Goal: Task Accomplishment & Management: Manage account settings

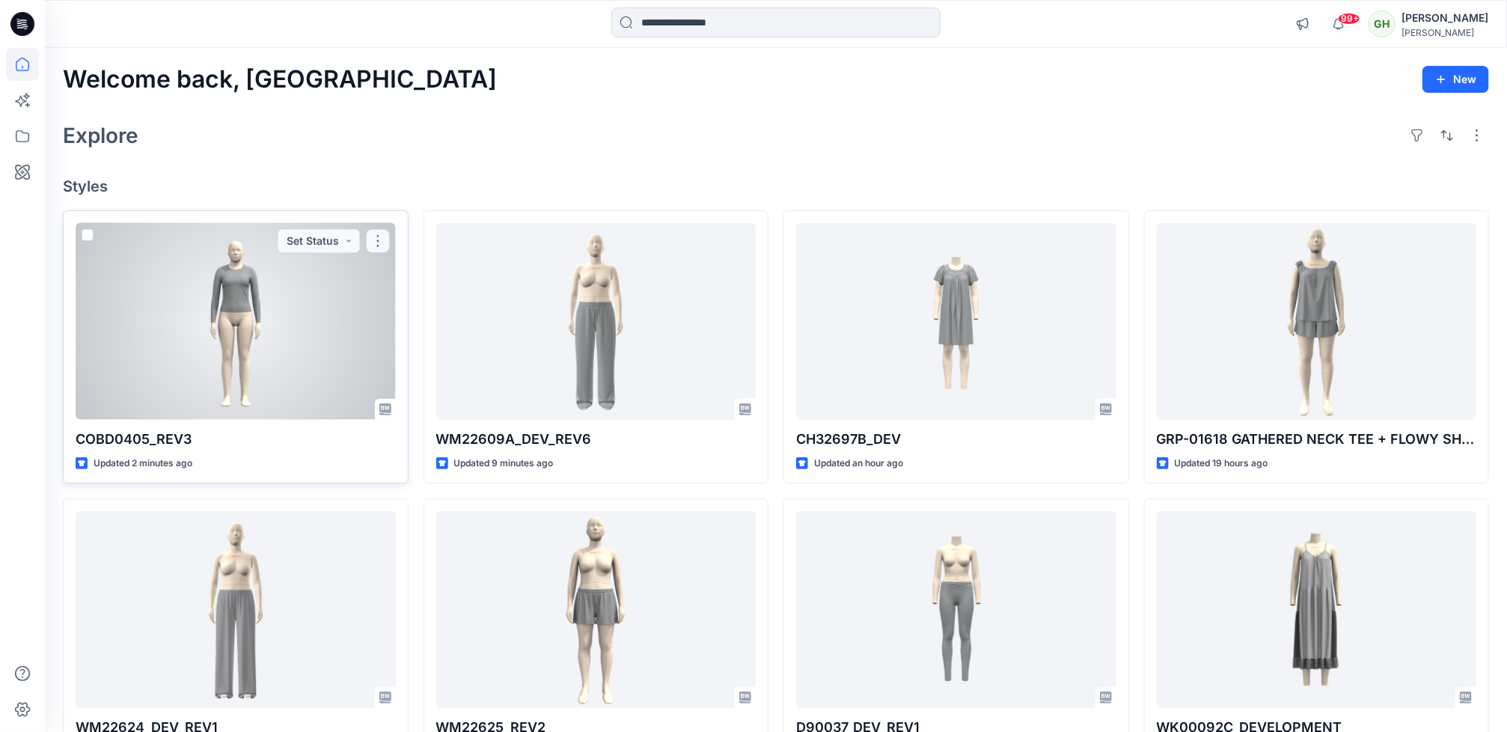
click at [379, 239] on button "button" at bounding box center [378, 241] width 24 height 24
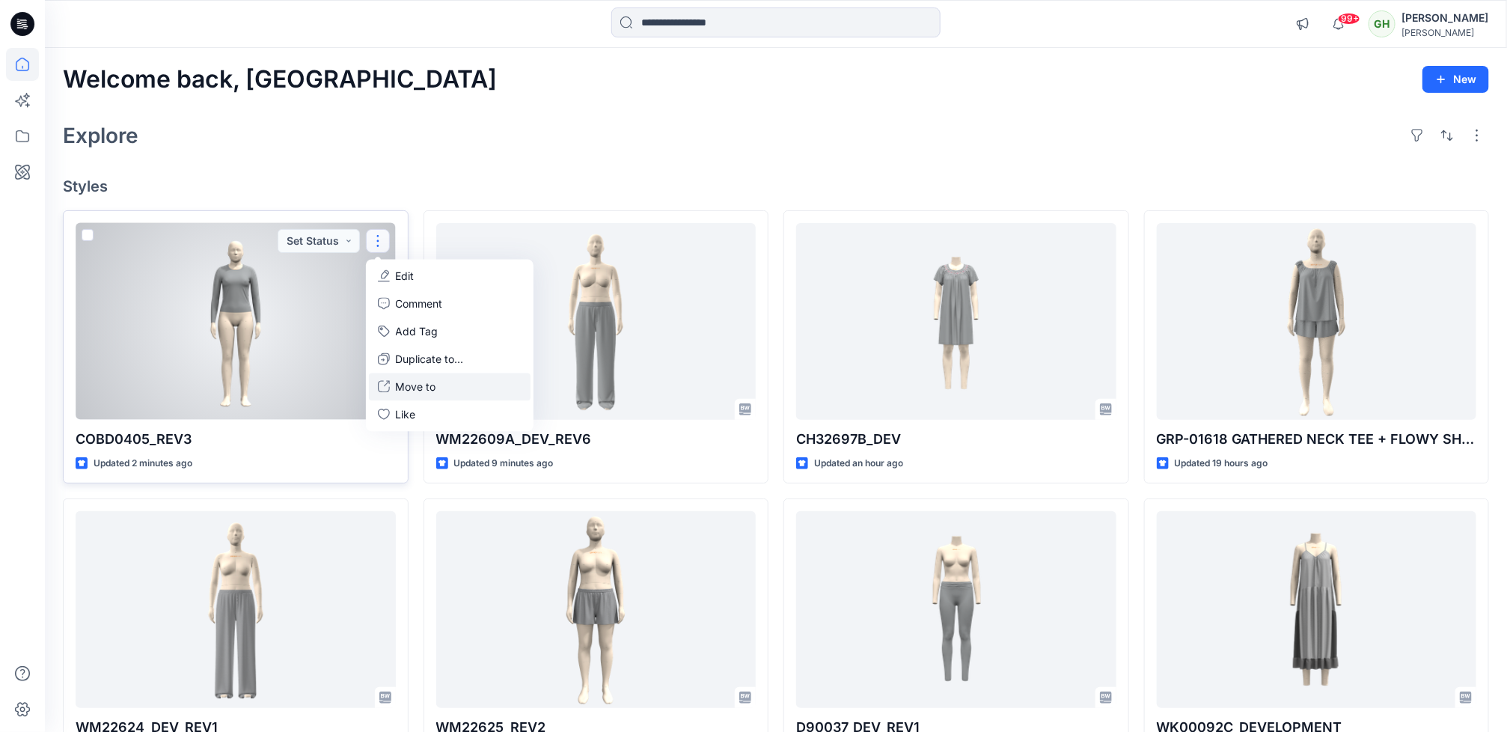
click at [423, 393] on p "Move to" at bounding box center [416, 387] width 40 height 16
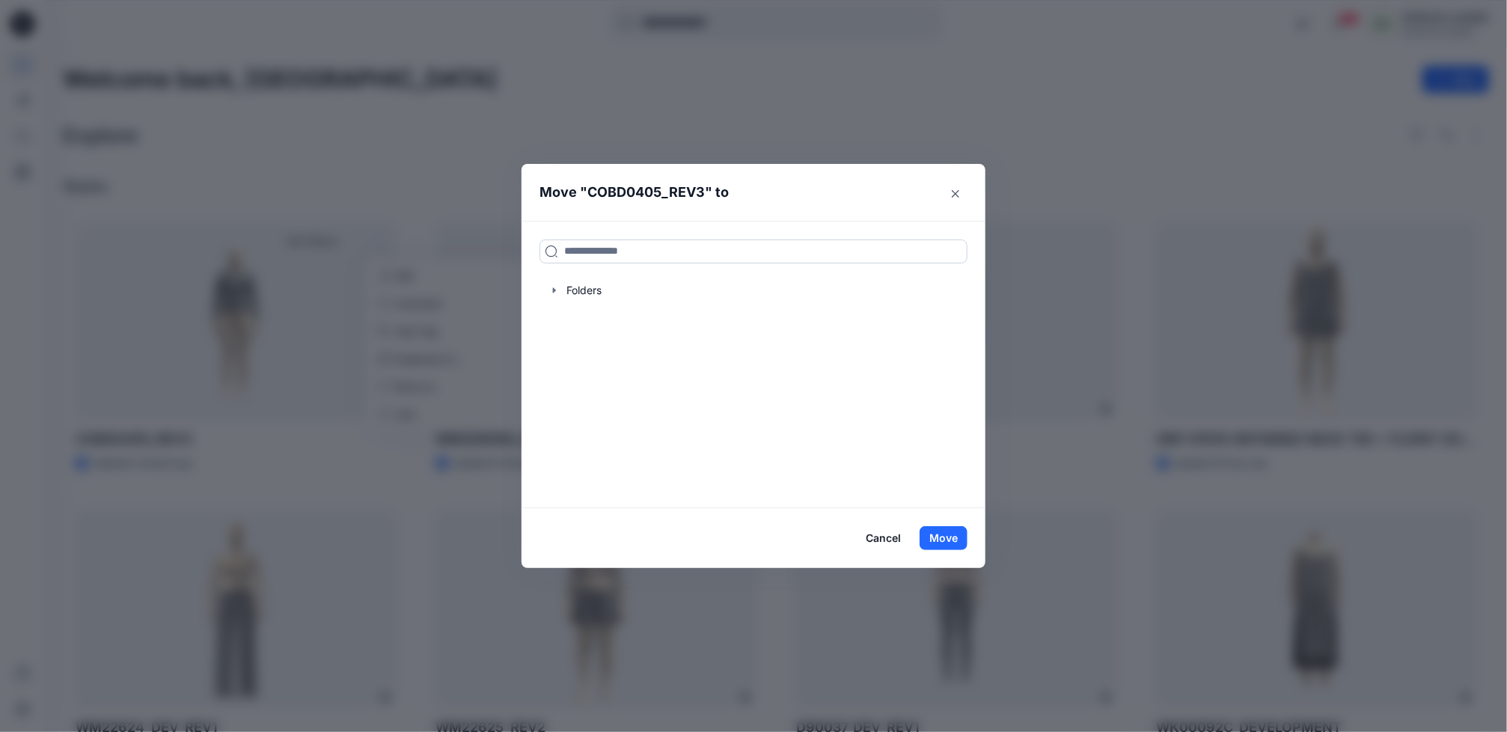
drag, startPoint x: 687, startPoint y: 245, endPoint x: 674, endPoint y: 254, distance: 16.2
click at [687, 245] on input at bounding box center [753, 251] width 428 height 24
click at [214, 346] on div "Move " COBD0405_REV3 " to Folders Cancel Move" at bounding box center [753, 366] width 1507 height 732
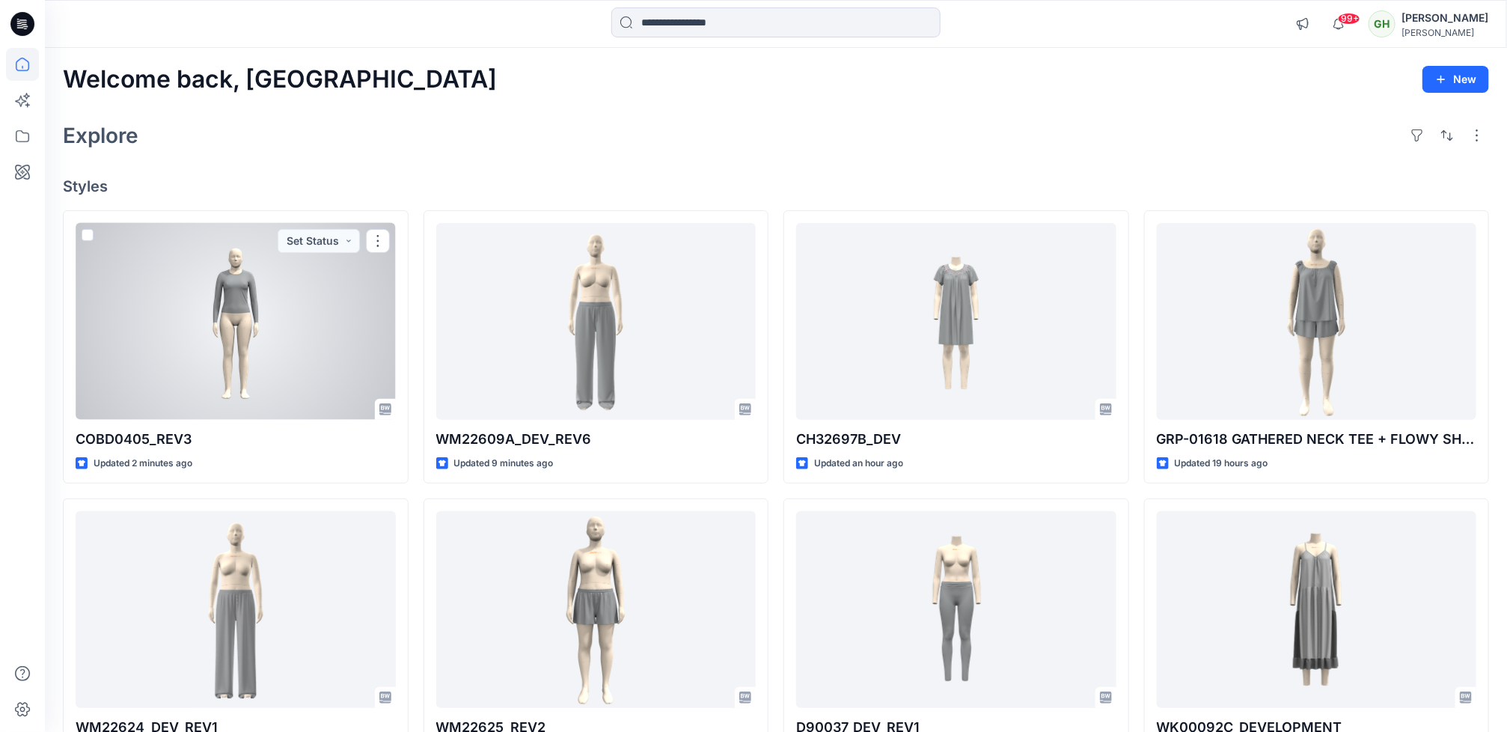
click at [214, 346] on div at bounding box center [236, 321] width 320 height 197
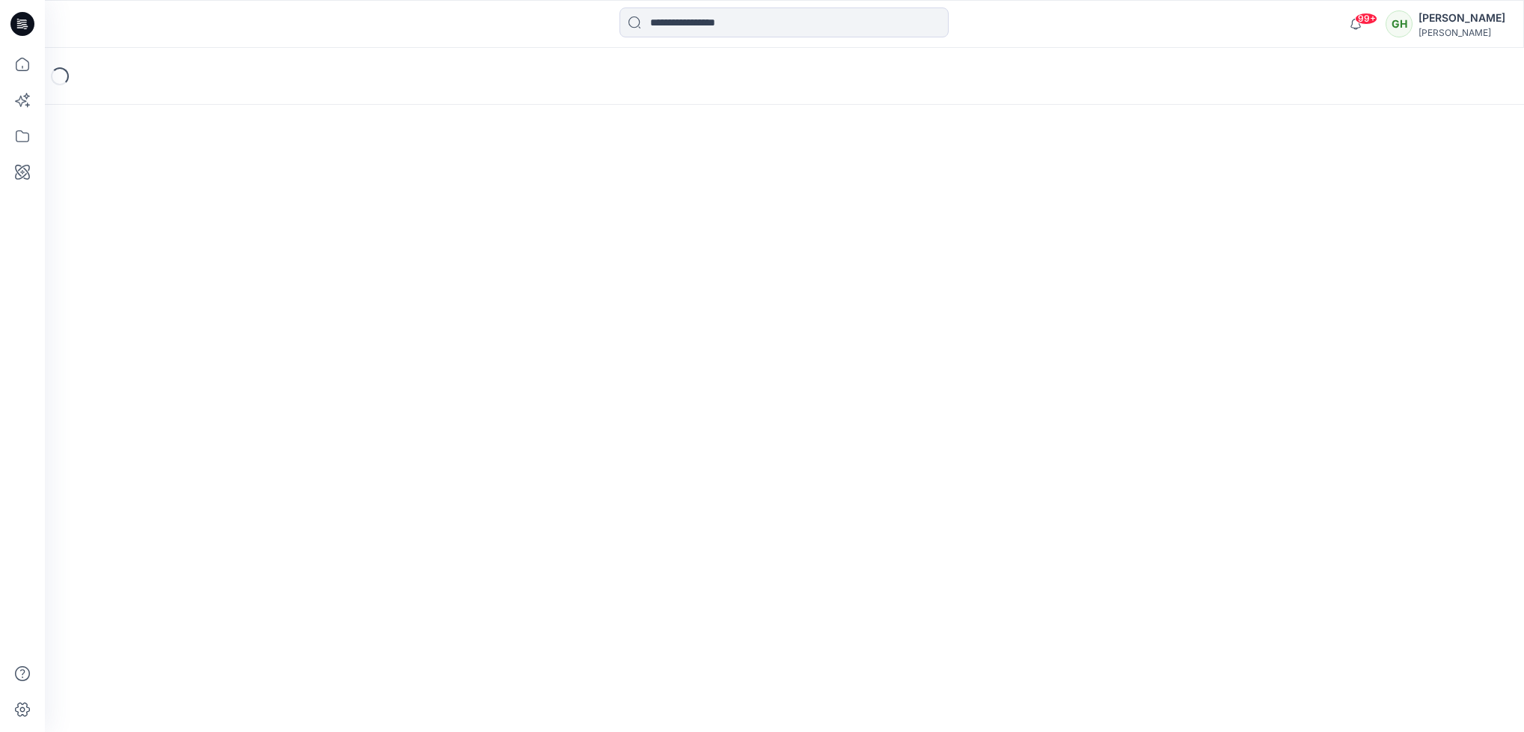
click at [214, 346] on div "Loading..." at bounding box center [784, 390] width 1479 height 684
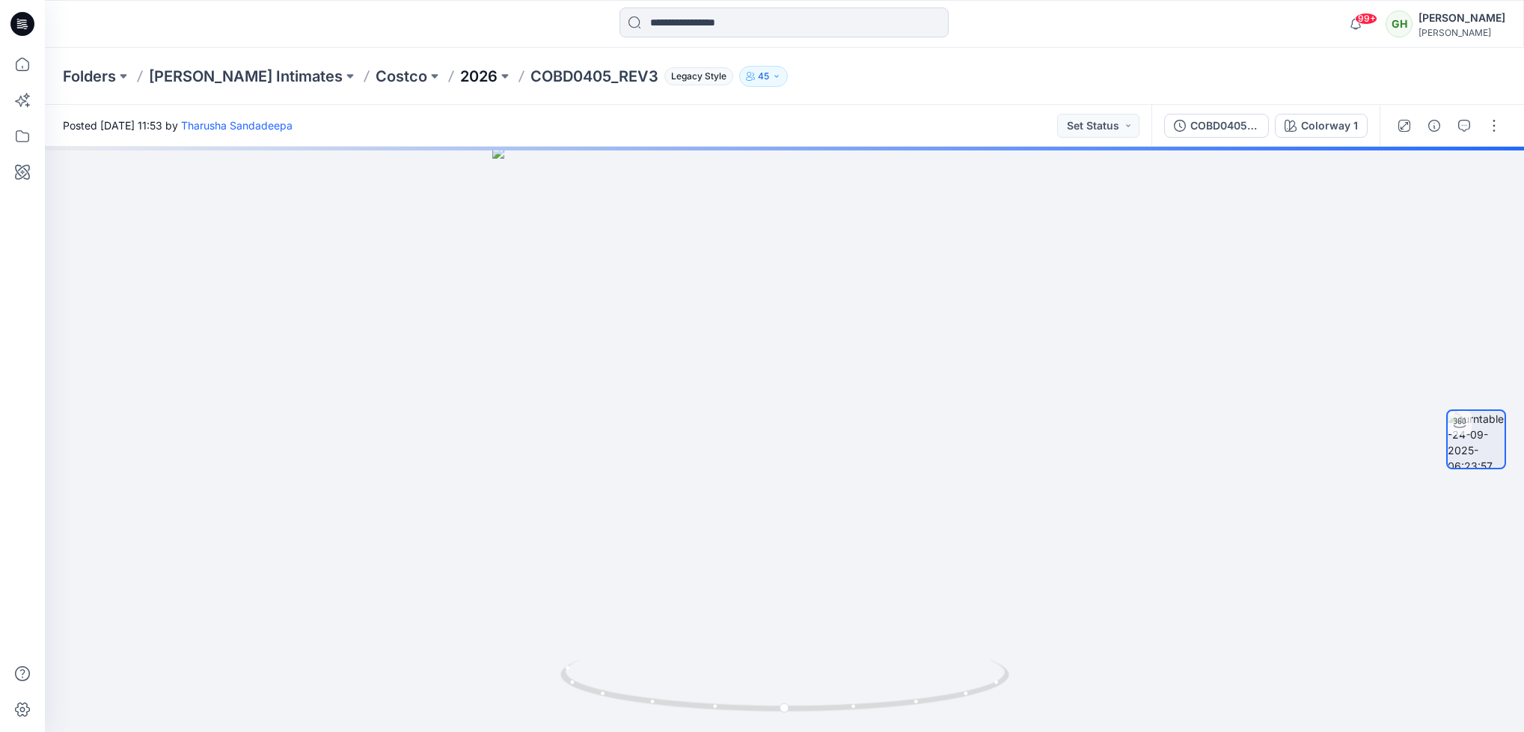
click at [460, 72] on p "2026" at bounding box center [478, 76] width 37 height 21
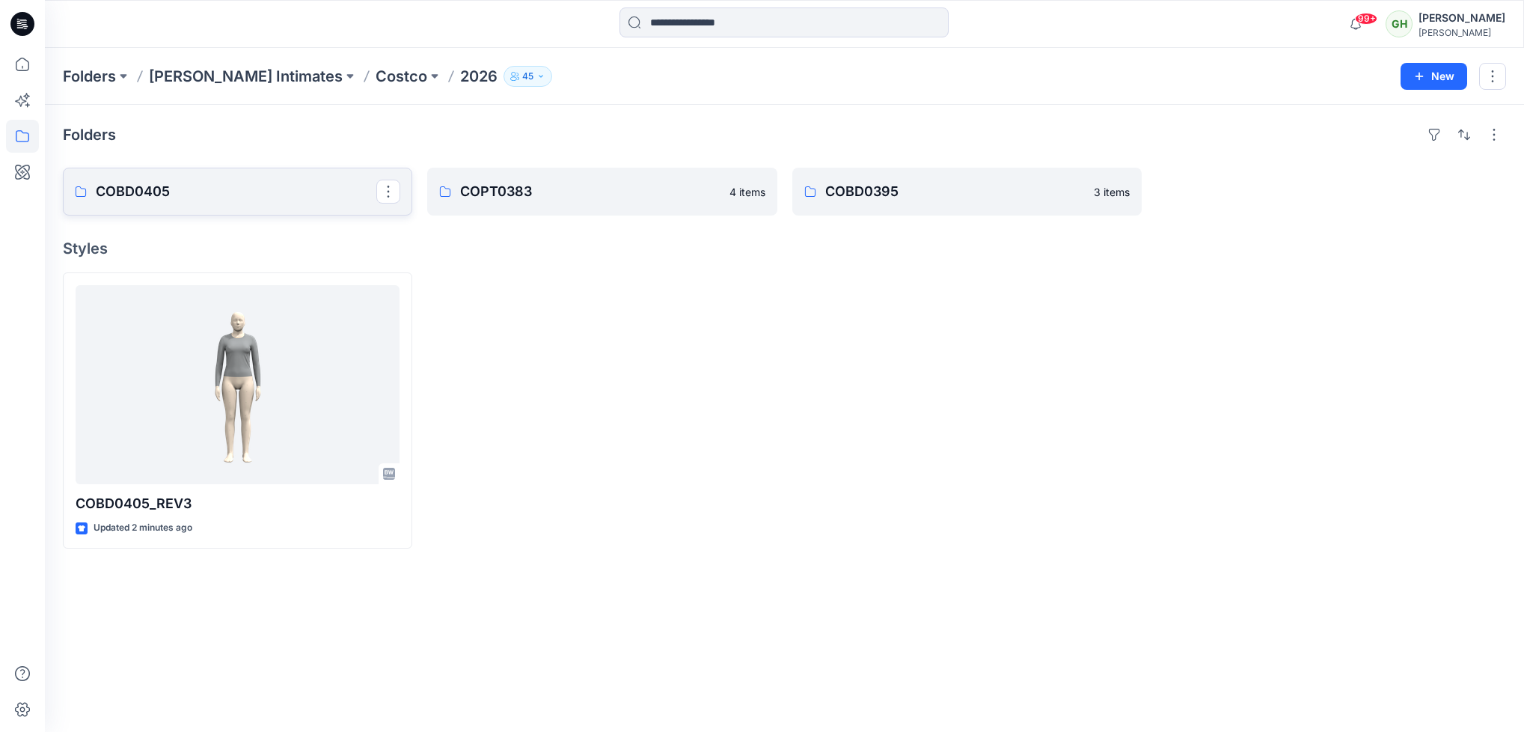
click at [165, 209] on link "COBD0405" at bounding box center [237, 192] width 349 height 48
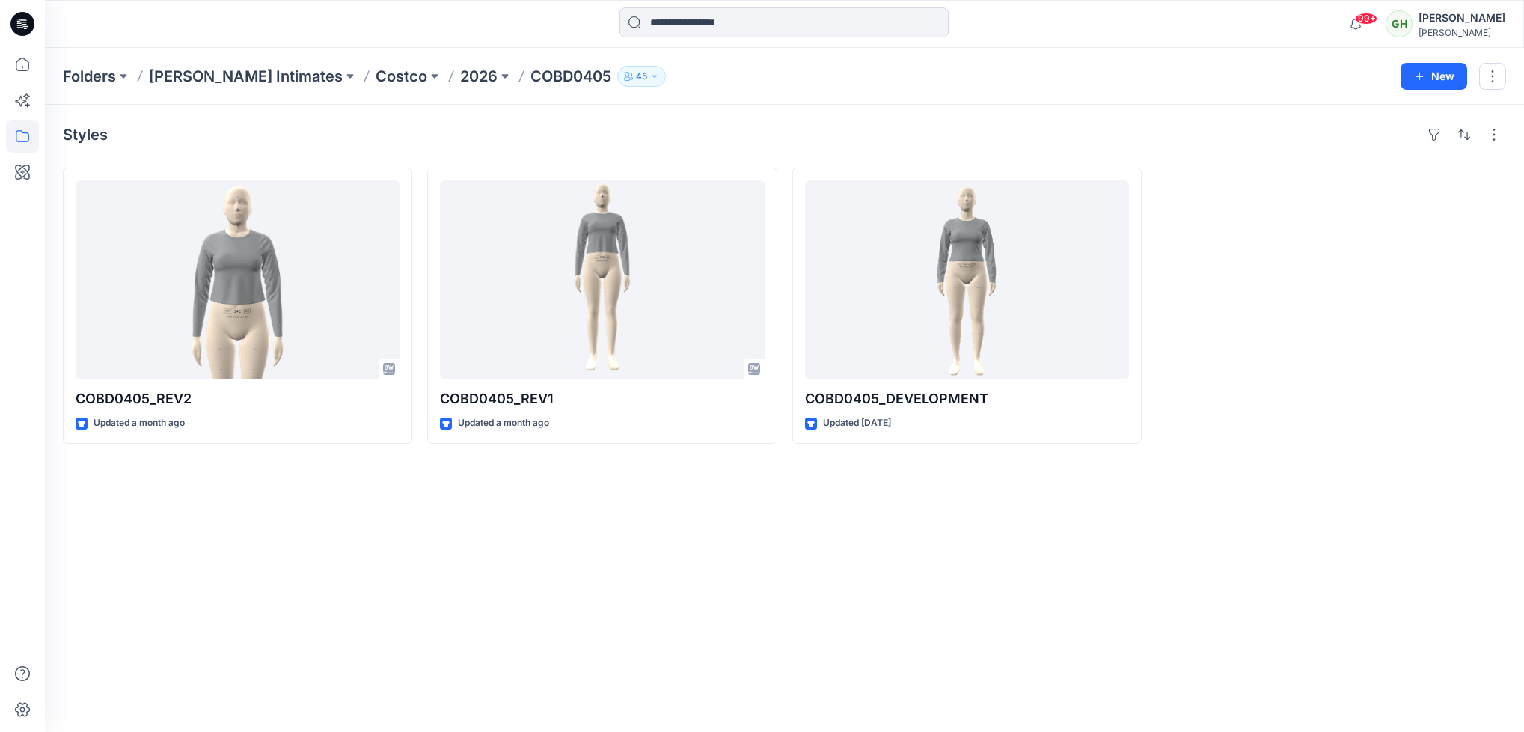
click at [530, 75] on p "COBD0405" at bounding box center [570, 76] width 81 height 21
copy p "COBD0405"
click at [460, 72] on p "2026" at bounding box center [478, 76] width 37 height 21
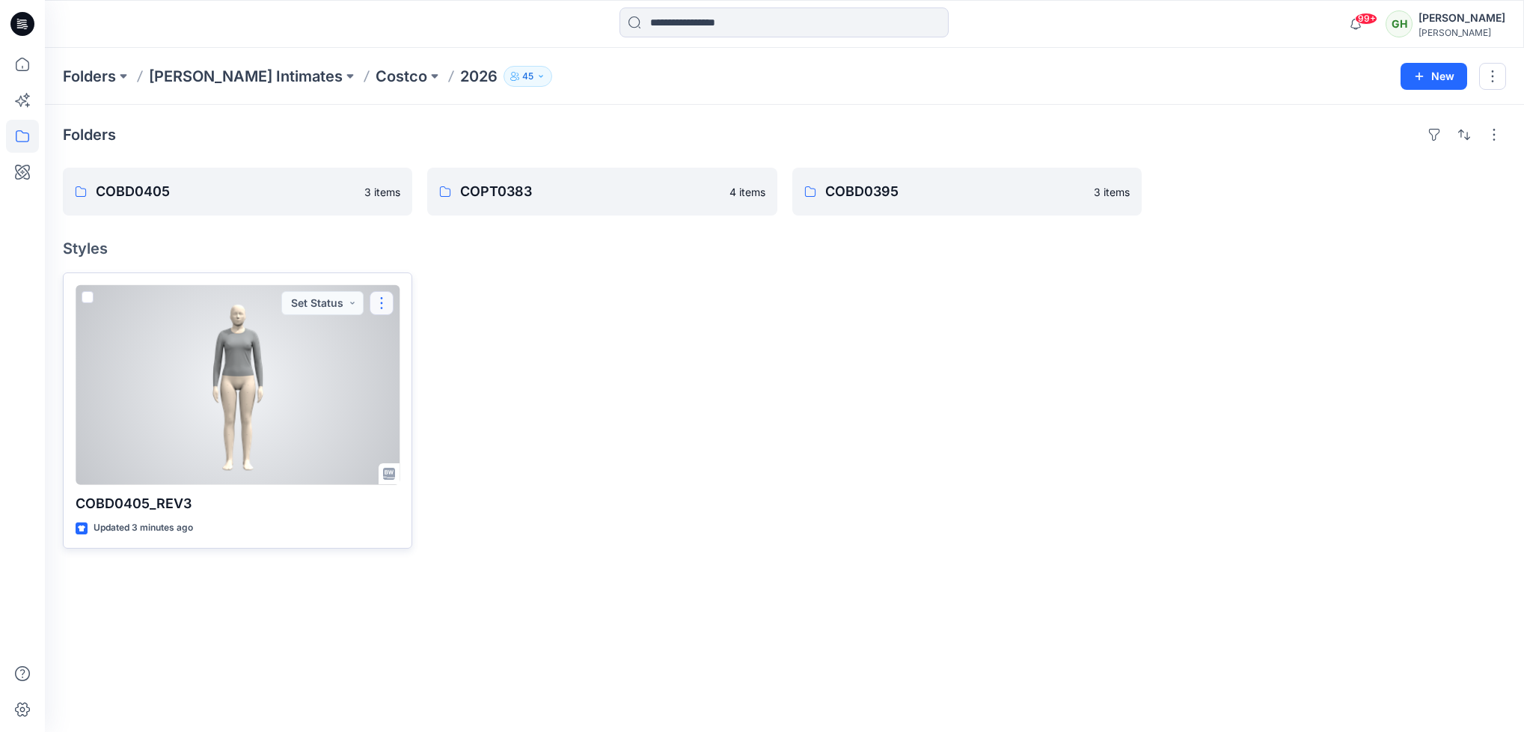
click at [382, 310] on button "button" at bounding box center [382, 303] width 24 height 24
click at [420, 451] on p "Move to" at bounding box center [419, 449] width 40 height 16
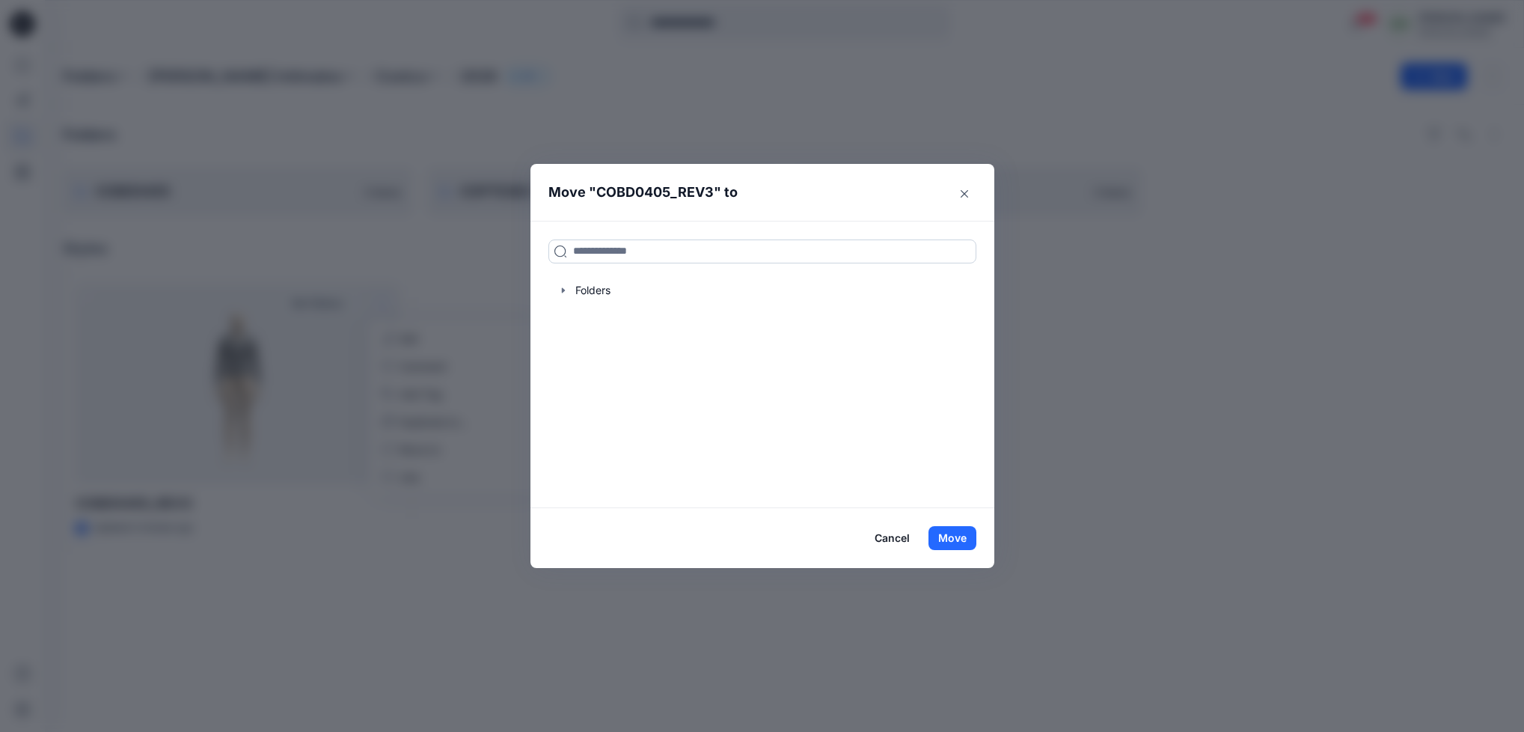
click at [599, 252] on input at bounding box center [762, 251] width 428 height 24
paste input "********"
type input "********"
click at [950, 544] on button "Move" at bounding box center [952, 538] width 48 height 24
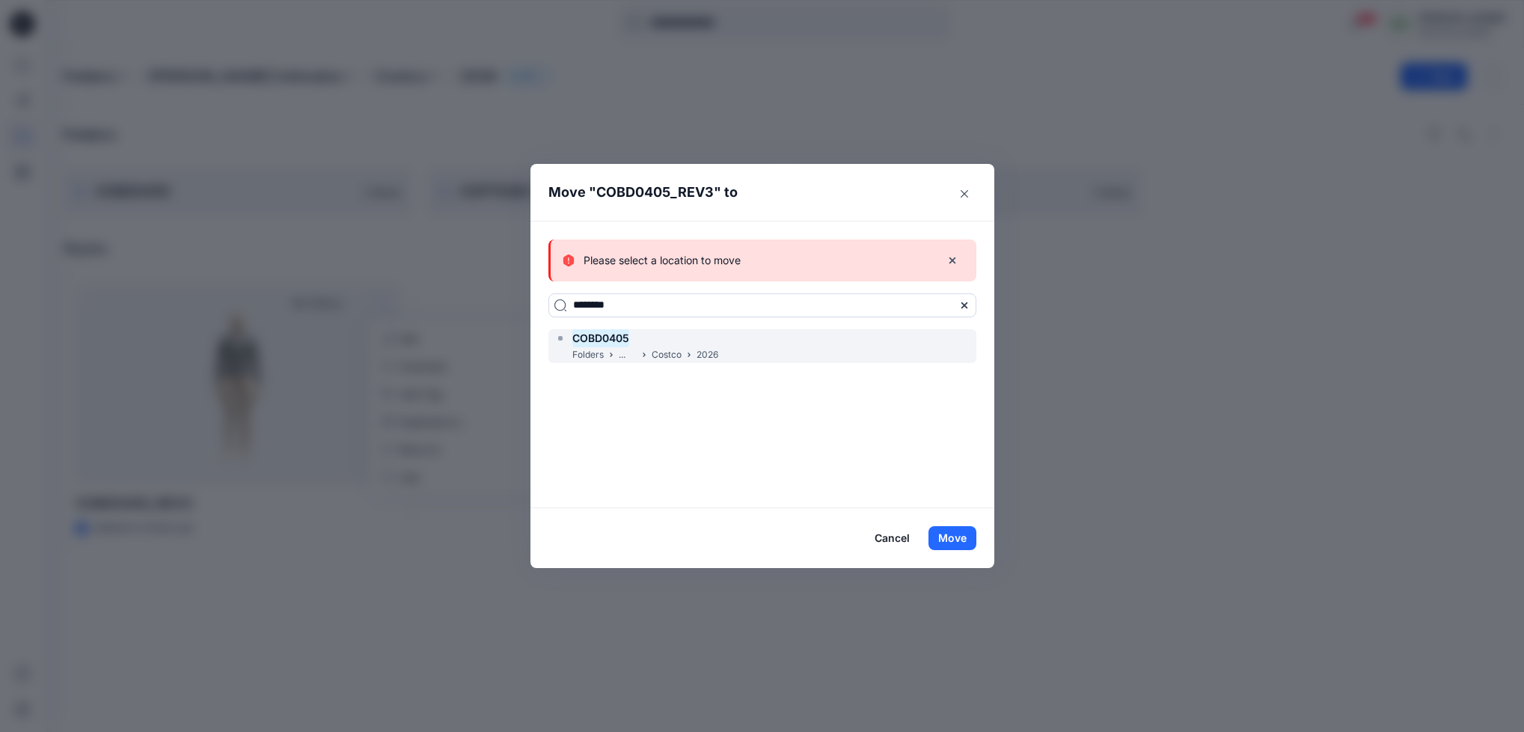
click at [590, 352] on p "Folders" at bounding box center [587, 355] width 31 height 16
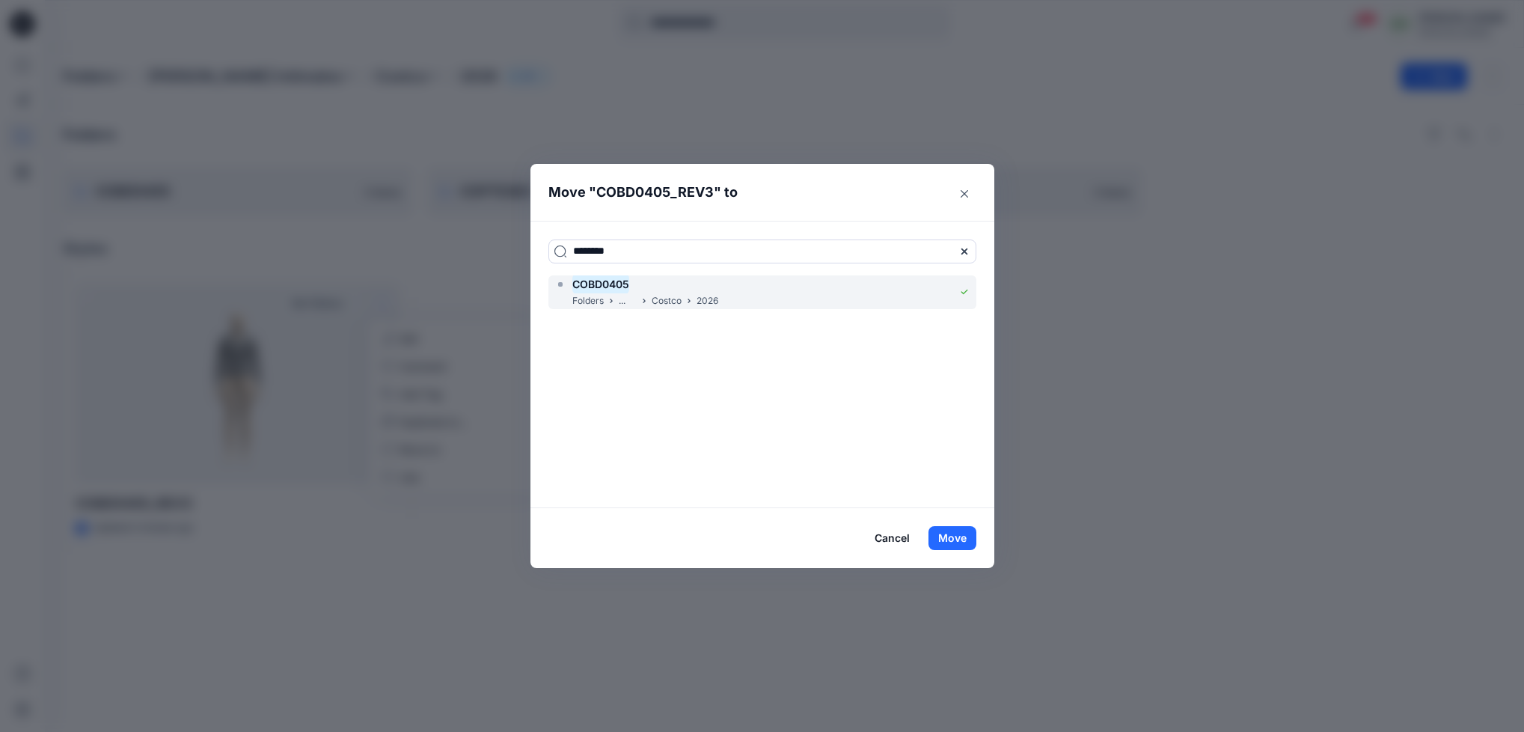
click at [613, 346] on div "******** COBD0405 Folders ... Costco 2026" at bounding box center [762, 364] width 464 height 287
click at [946, 533] on button "Move" at bounding box center [952, 538] width 48 height 24
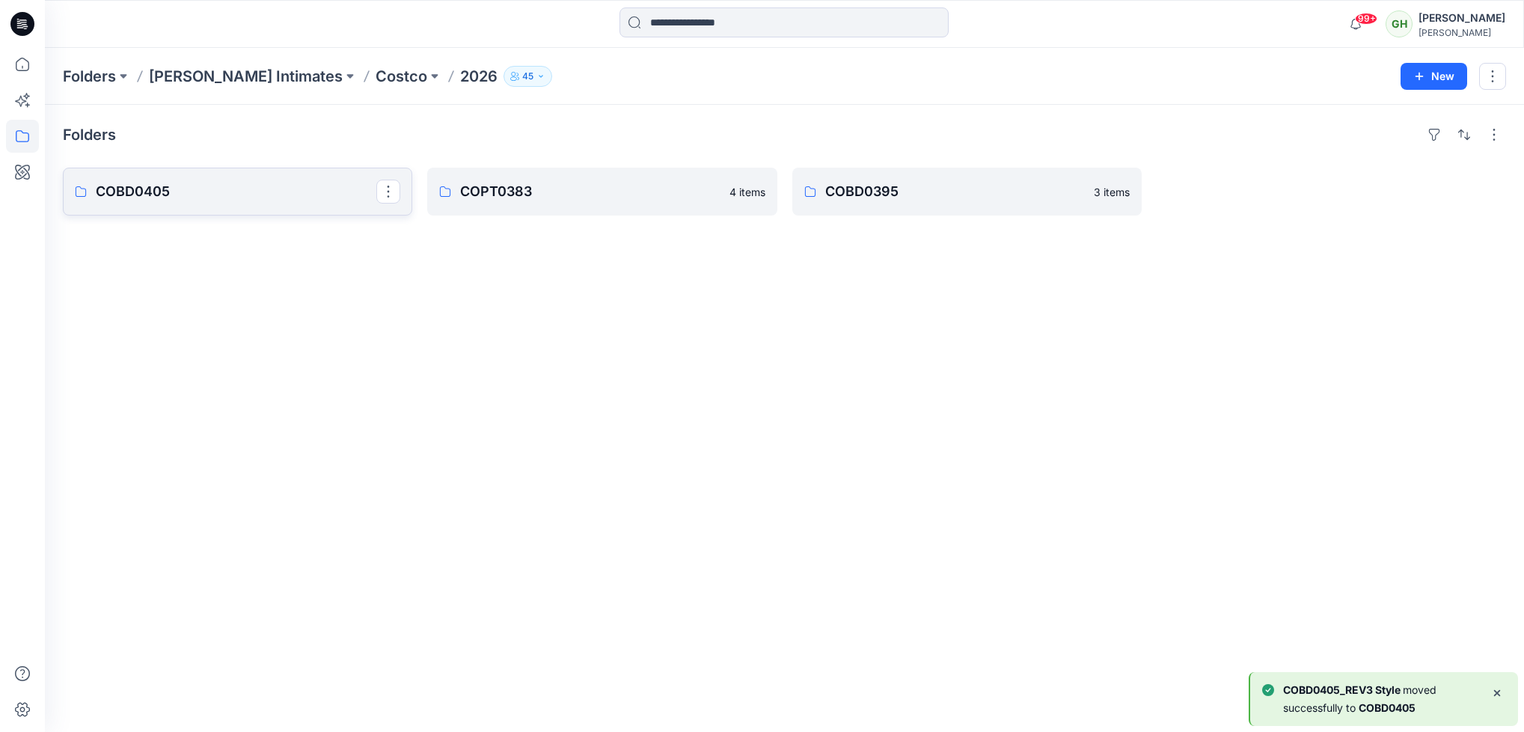
click at [194, 211] on link "COBD0405" at bounding box center [237, 192] width 349 height 48
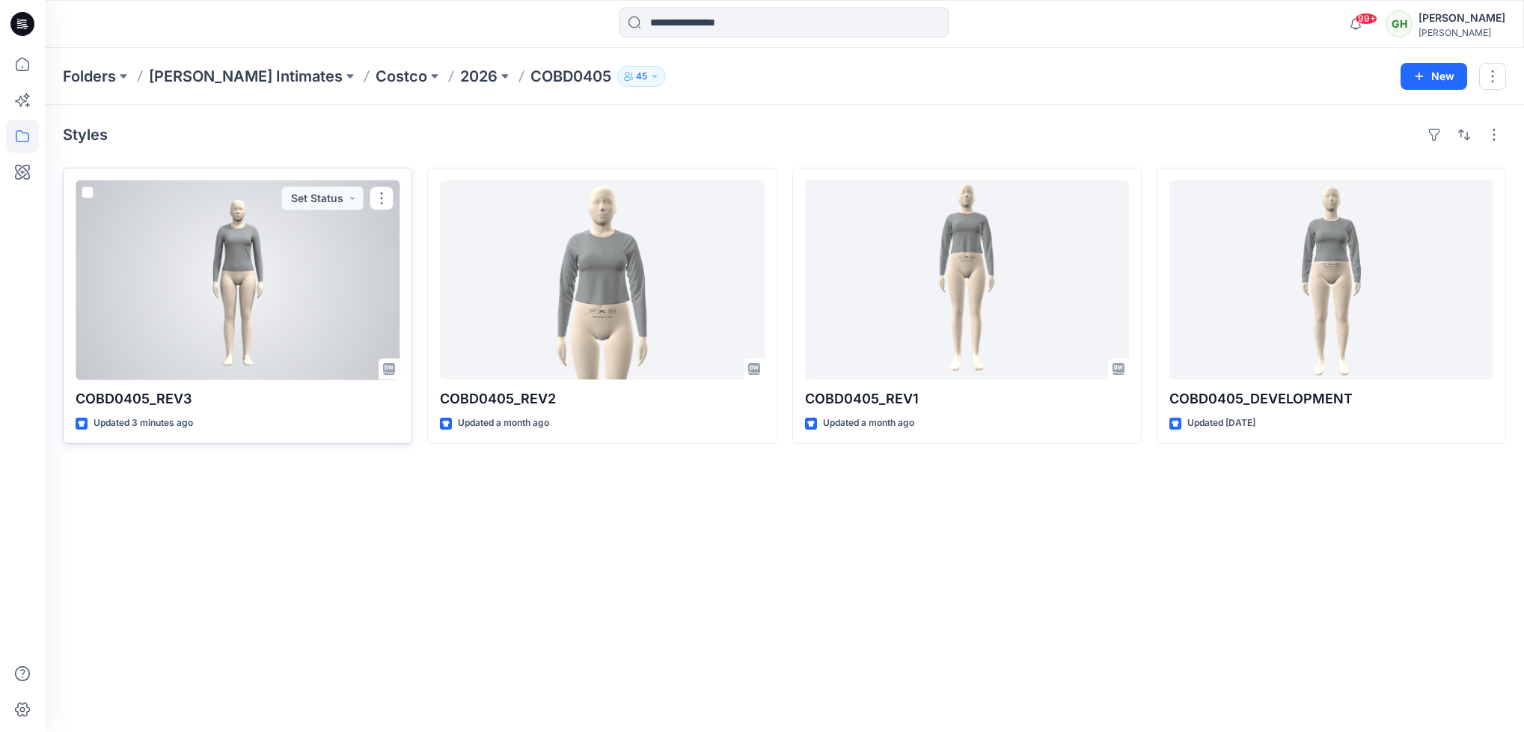
click at [252, 353] on div at bounding box center [238, 279] width 324 height 199
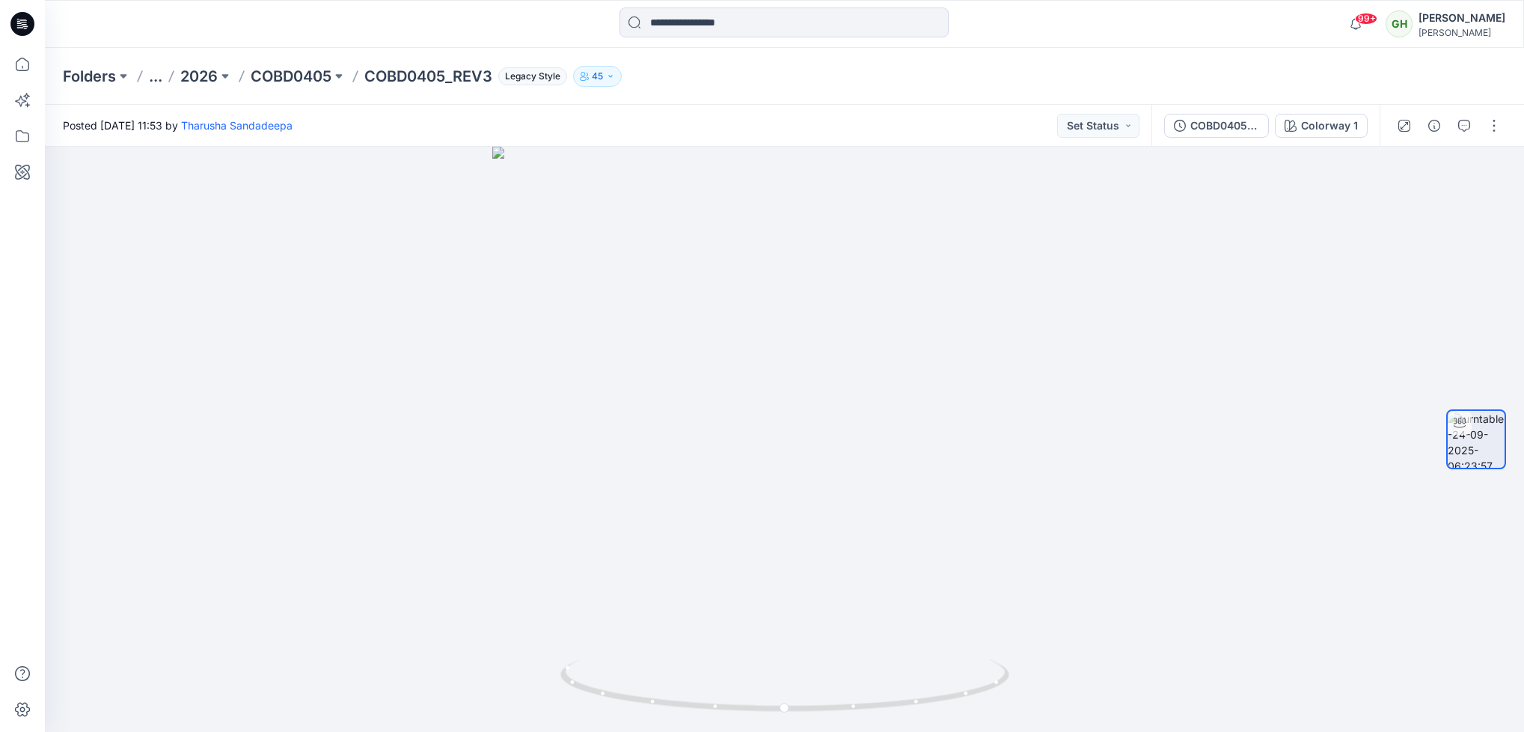
click at [16, 30] on icon at bounding box center [22, 24] width 24 height 24
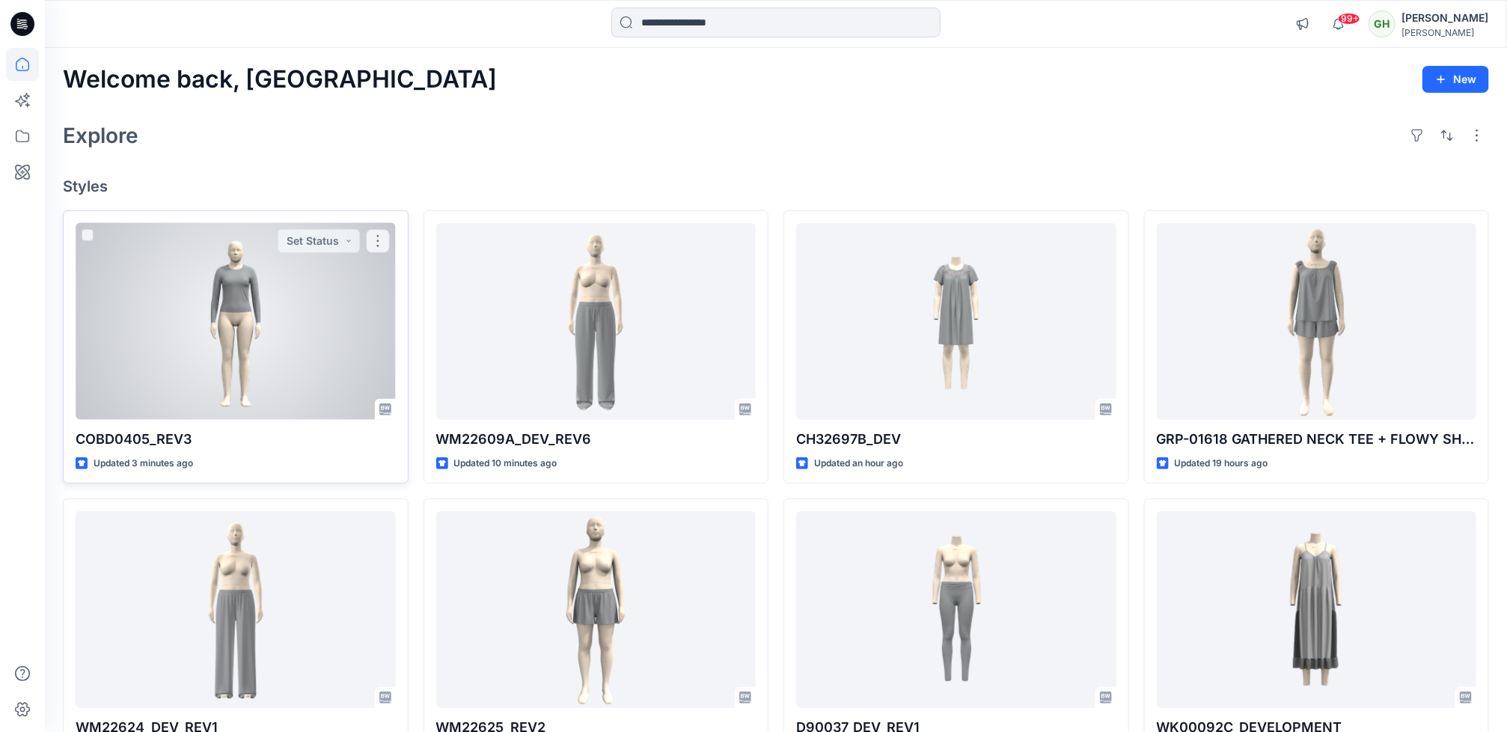
click at [149, 301] on div at bounding box center [236, 321] width 320 height 197
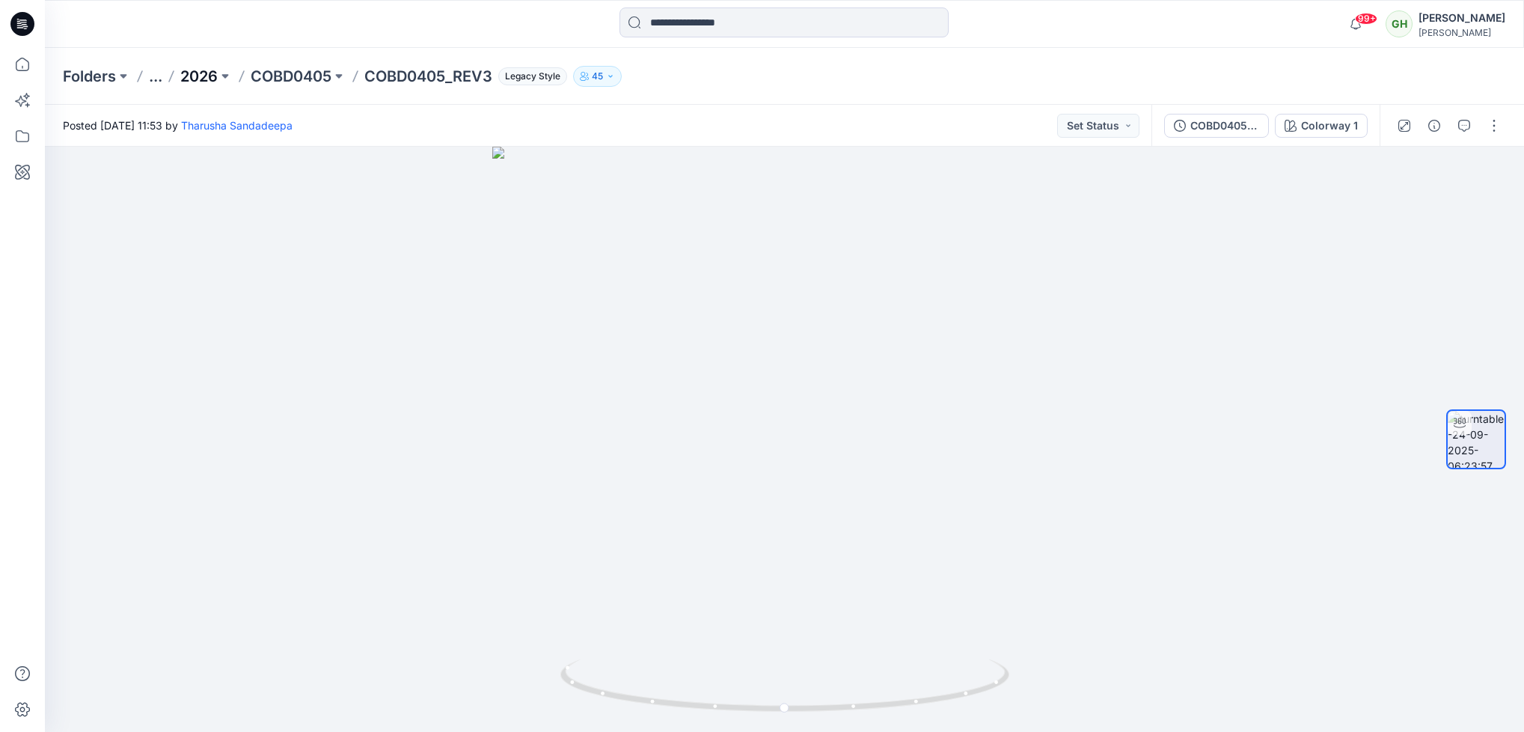
click at [196, 77] on p "2026" at bounding box center [198, 76] width 37 height 21
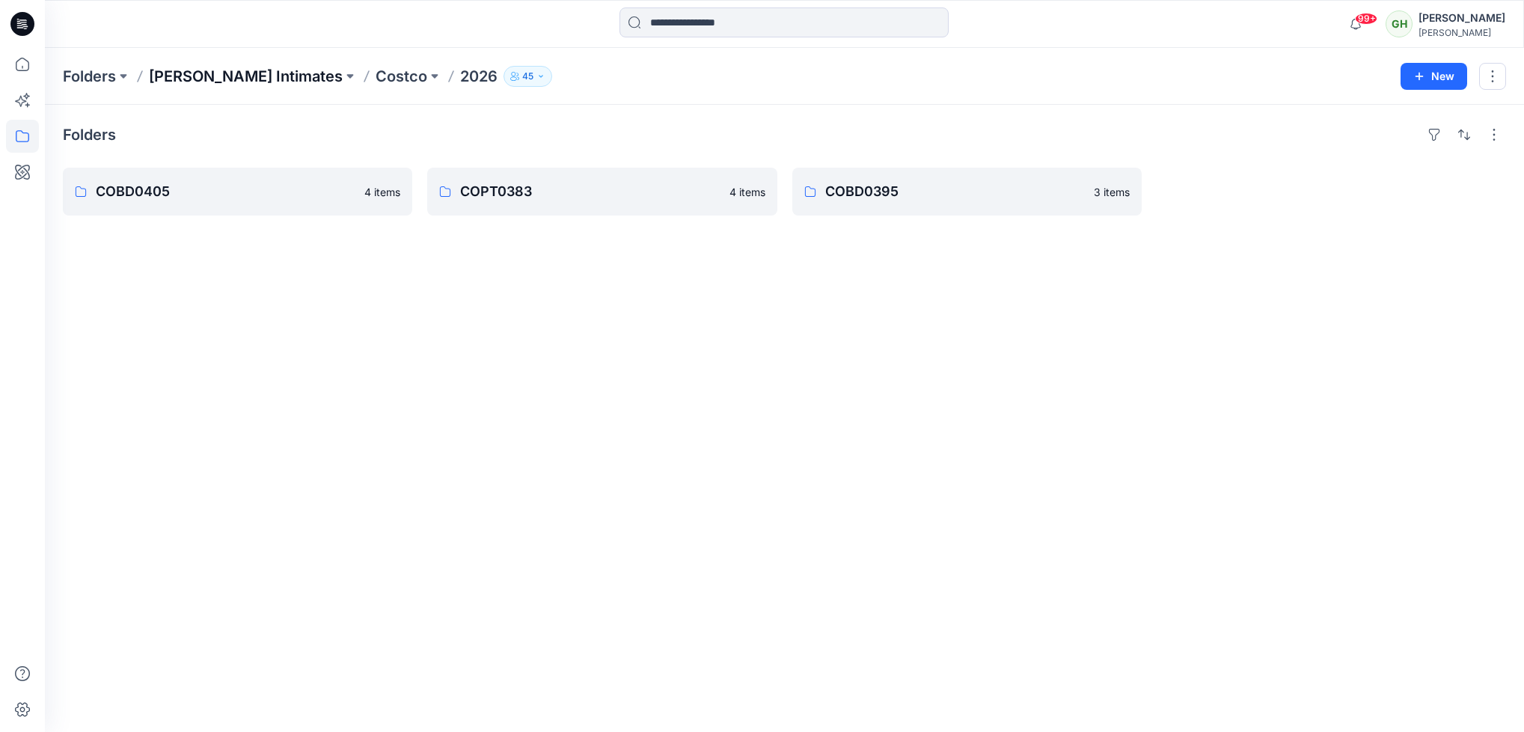
click at [223, 79] on p "[PERSON_NAME] Intimates" at bounding box center [246, 76] width 194 height 21
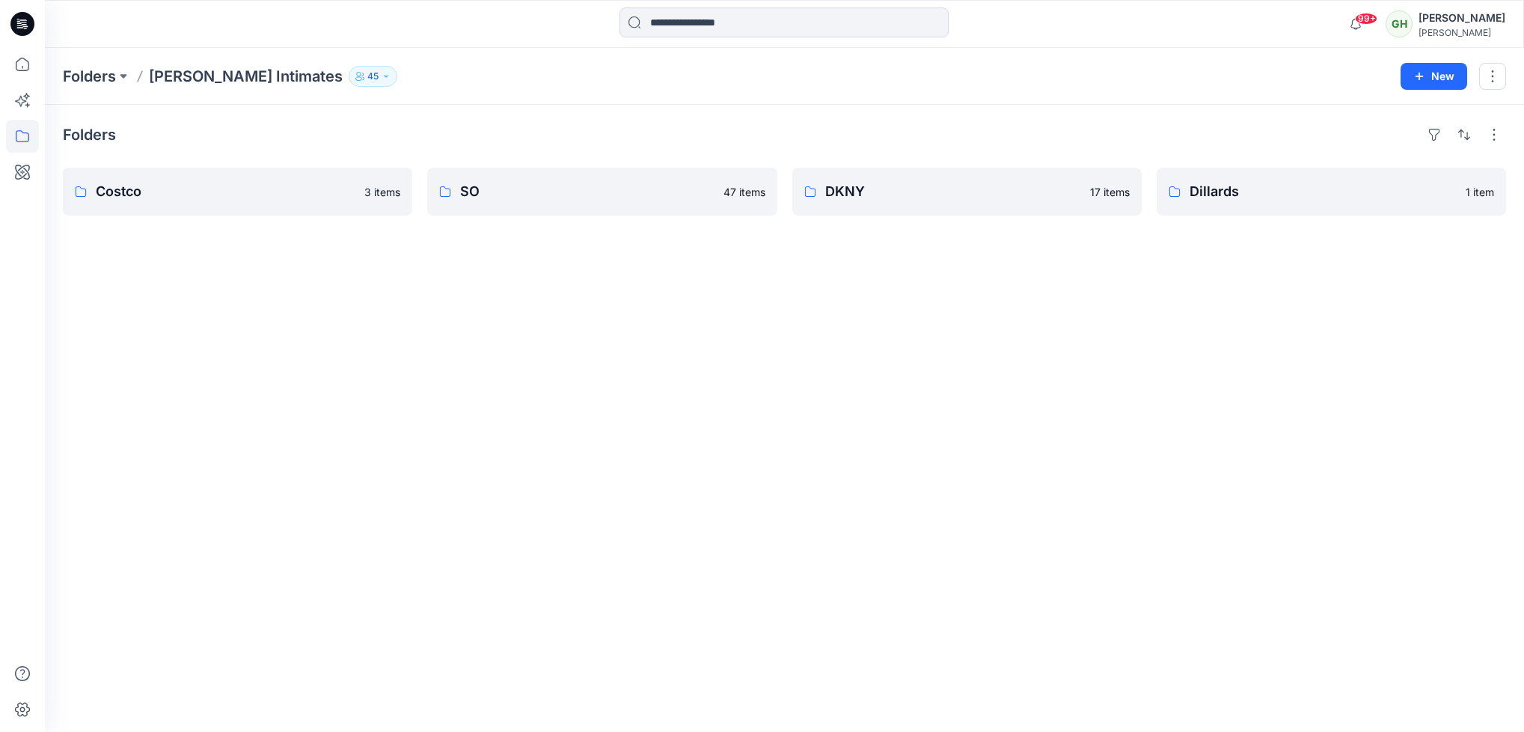
click at [349, 81] on button "45" at bounding box center [373, 76] width 49 height 21
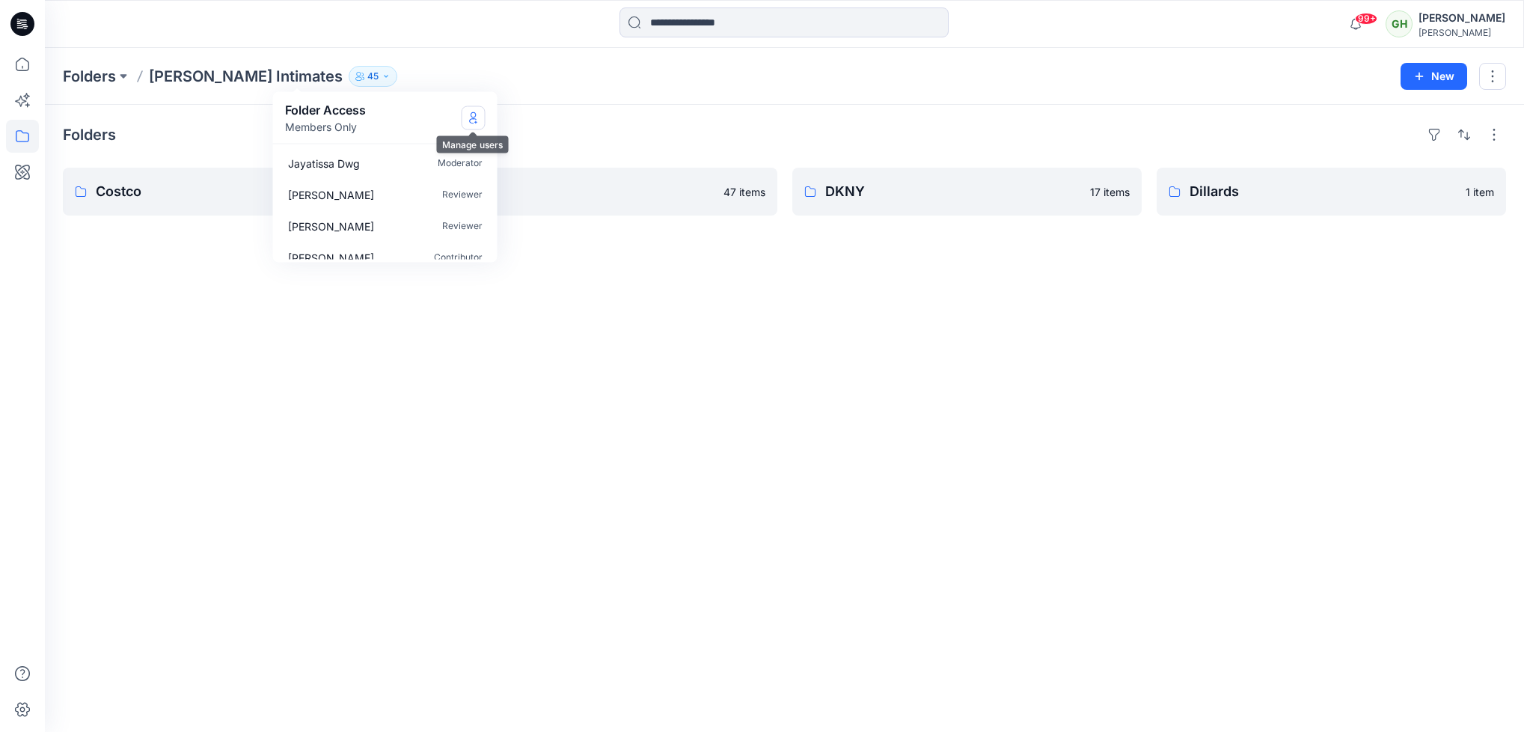
click at [472, 120] on icon "Manage Users" at bounding box center [474, 117] width 12 height 12
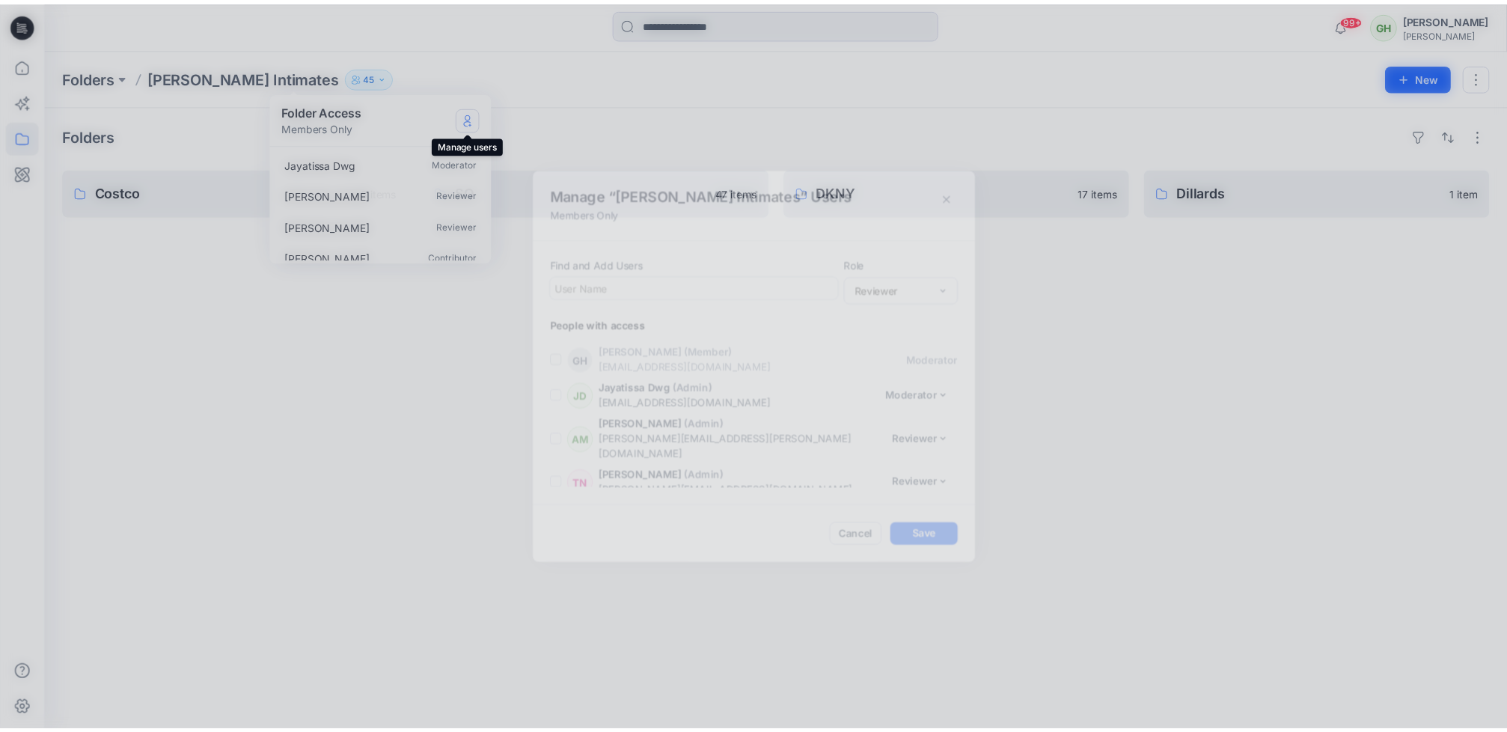
scroll to position [1526, 0]
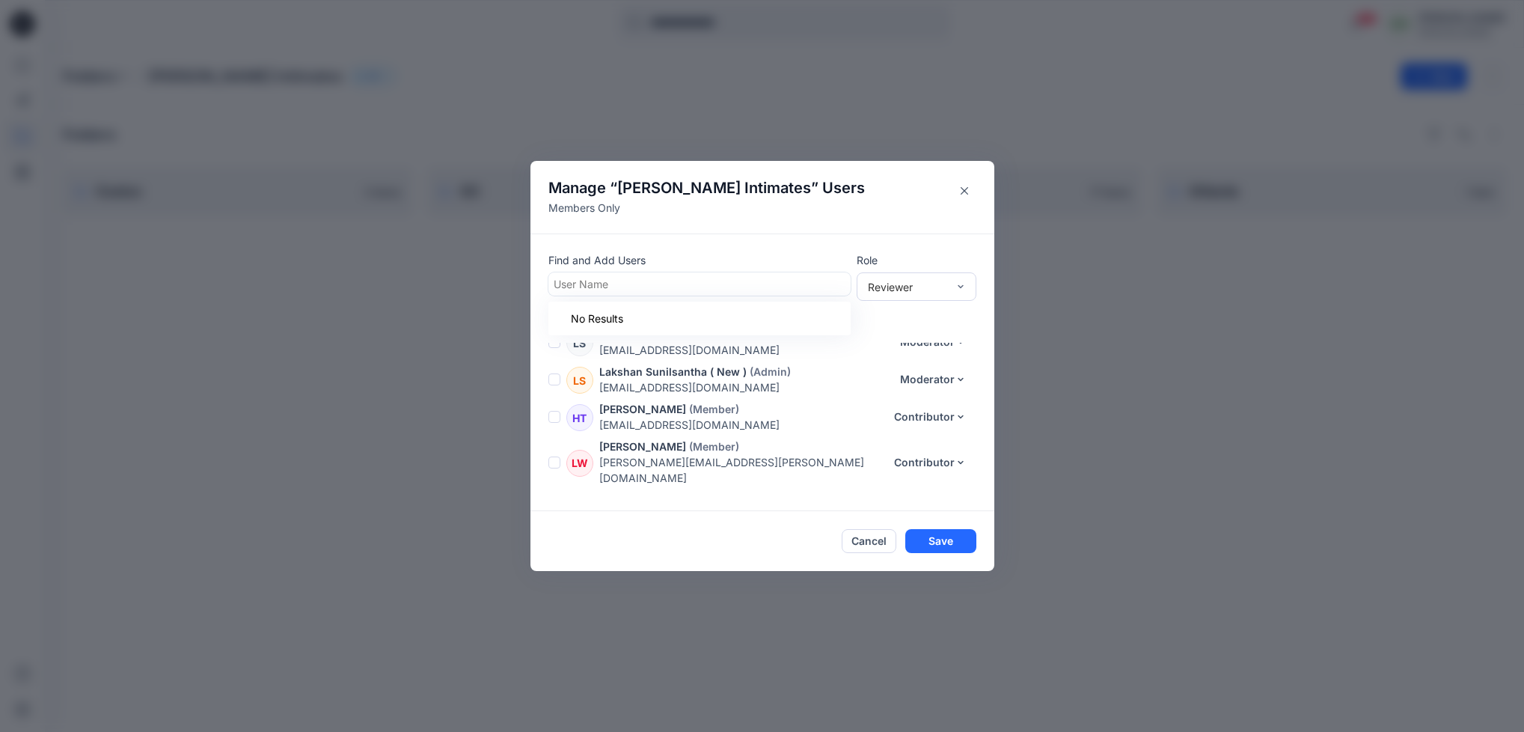
click at [628, 287] on div at bounding box center [700, 284] width 292 height 19
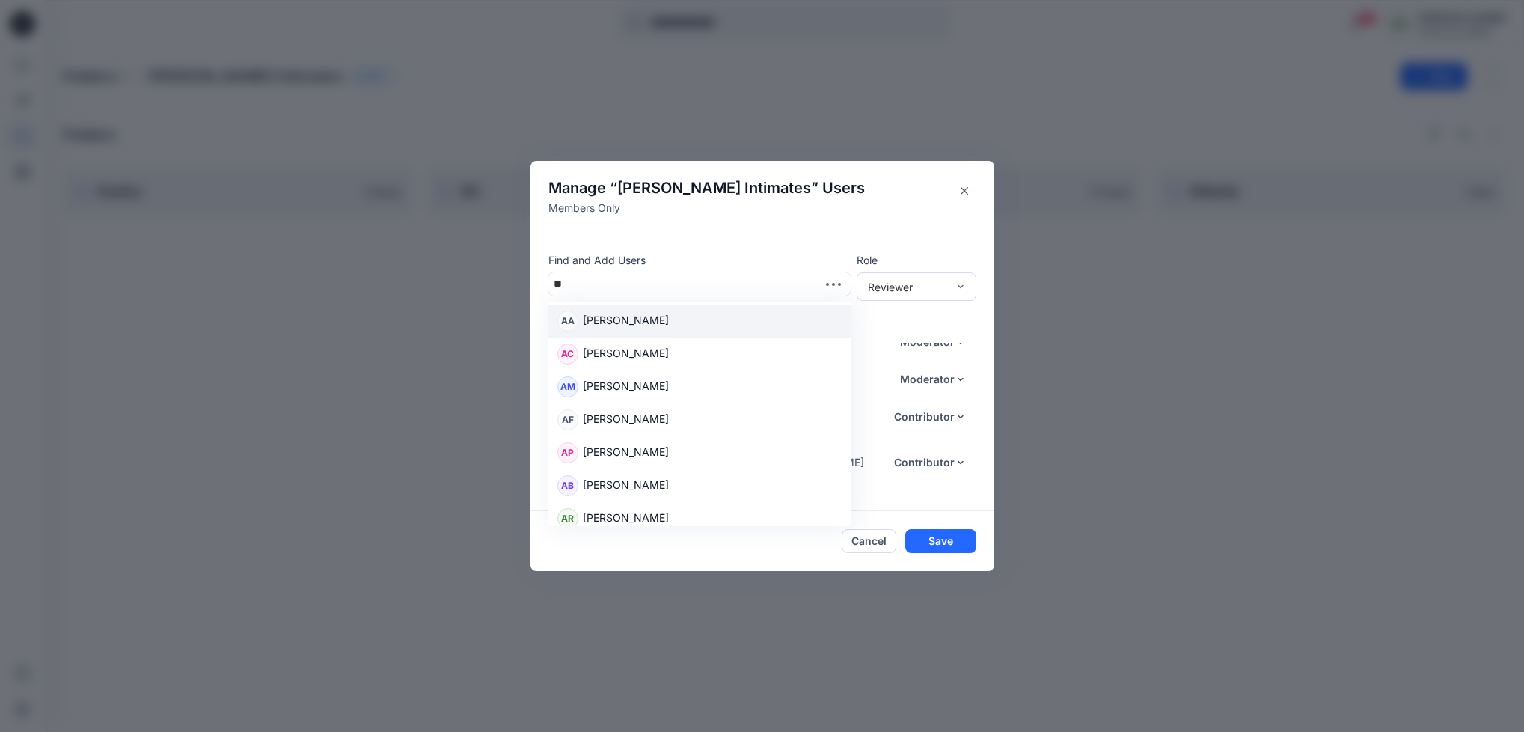
type input "***"
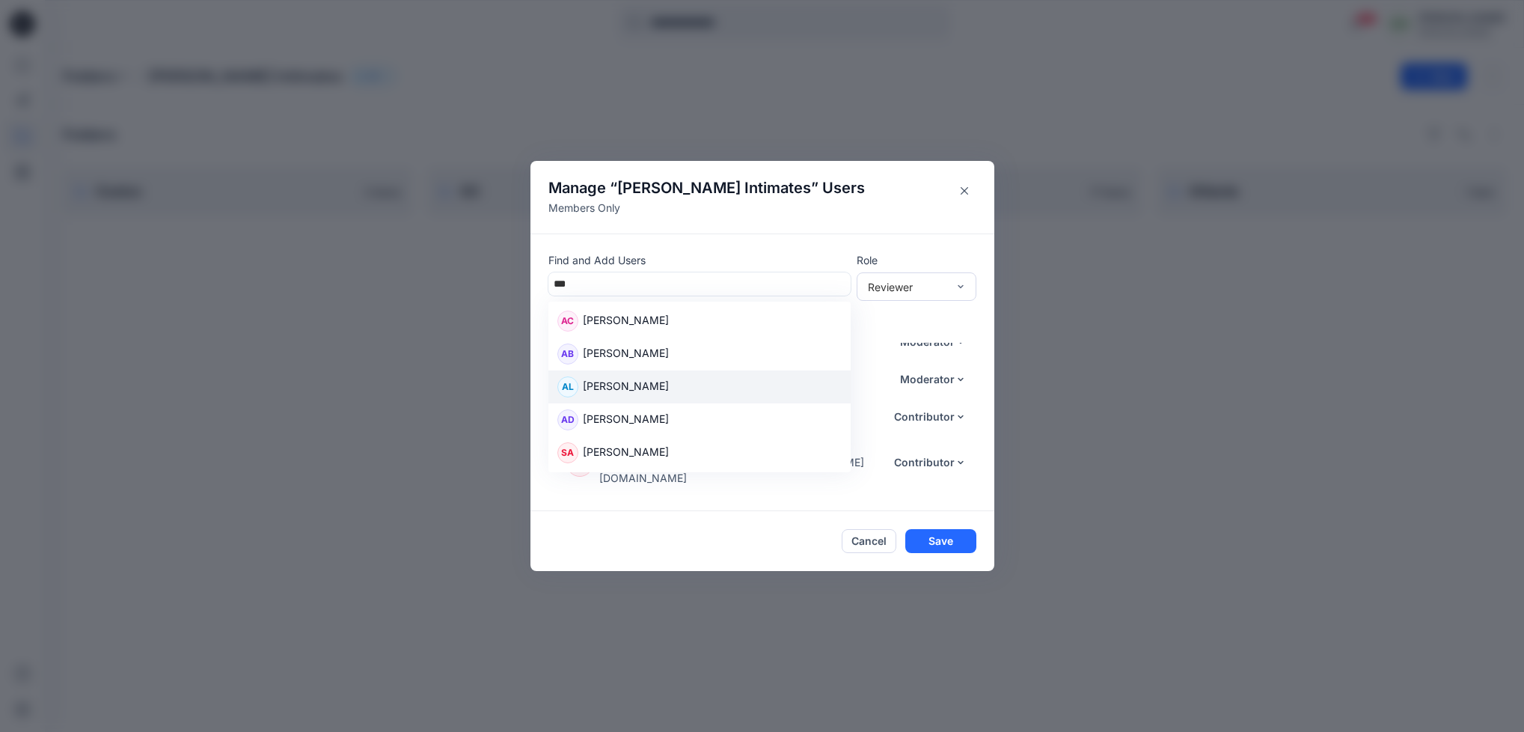
click at [616, 391] on p "[PERSON_NAME]" at bounding box center [626, 387] width 86 height 19
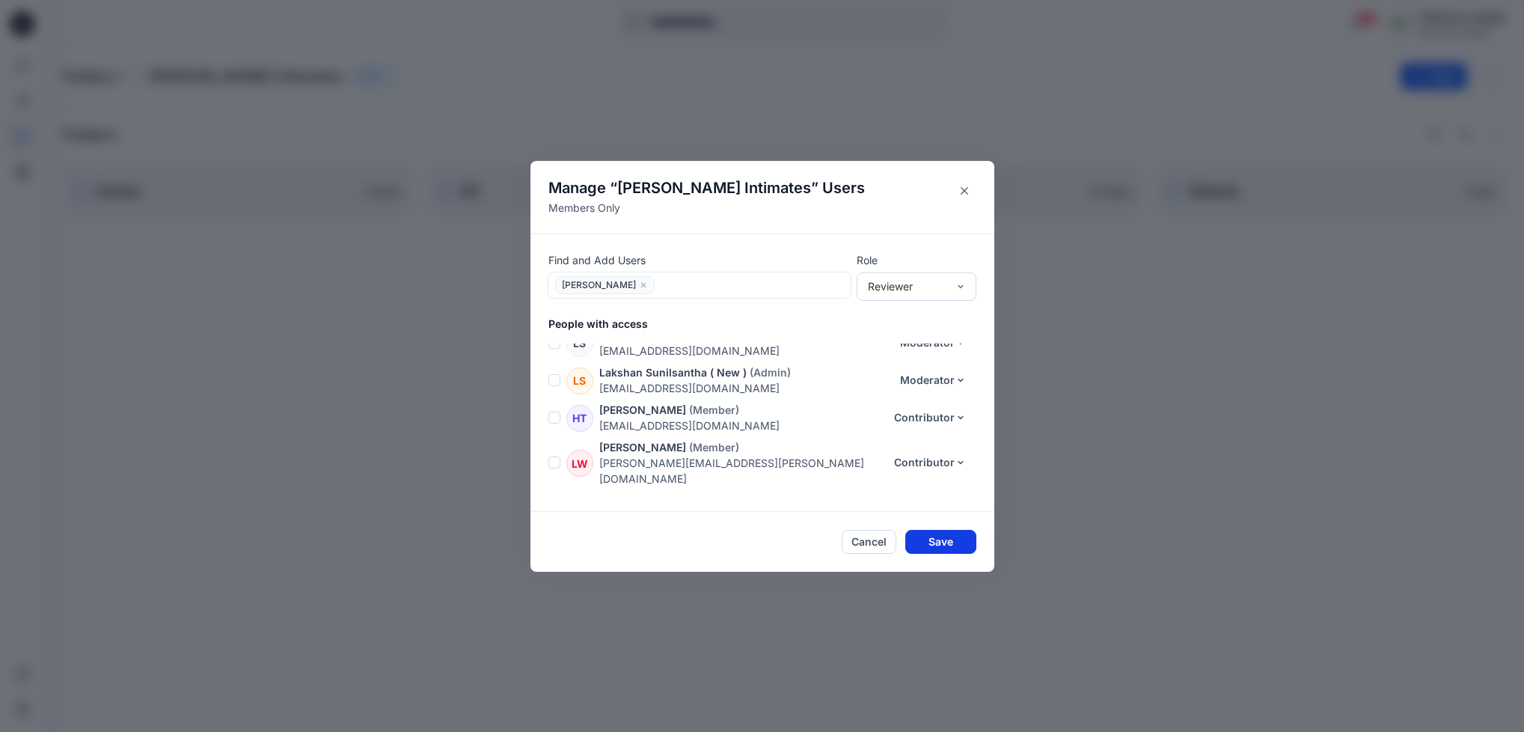
click at [947, 543] on button "Save" at bounding box center [940, 542] width 71 height 24
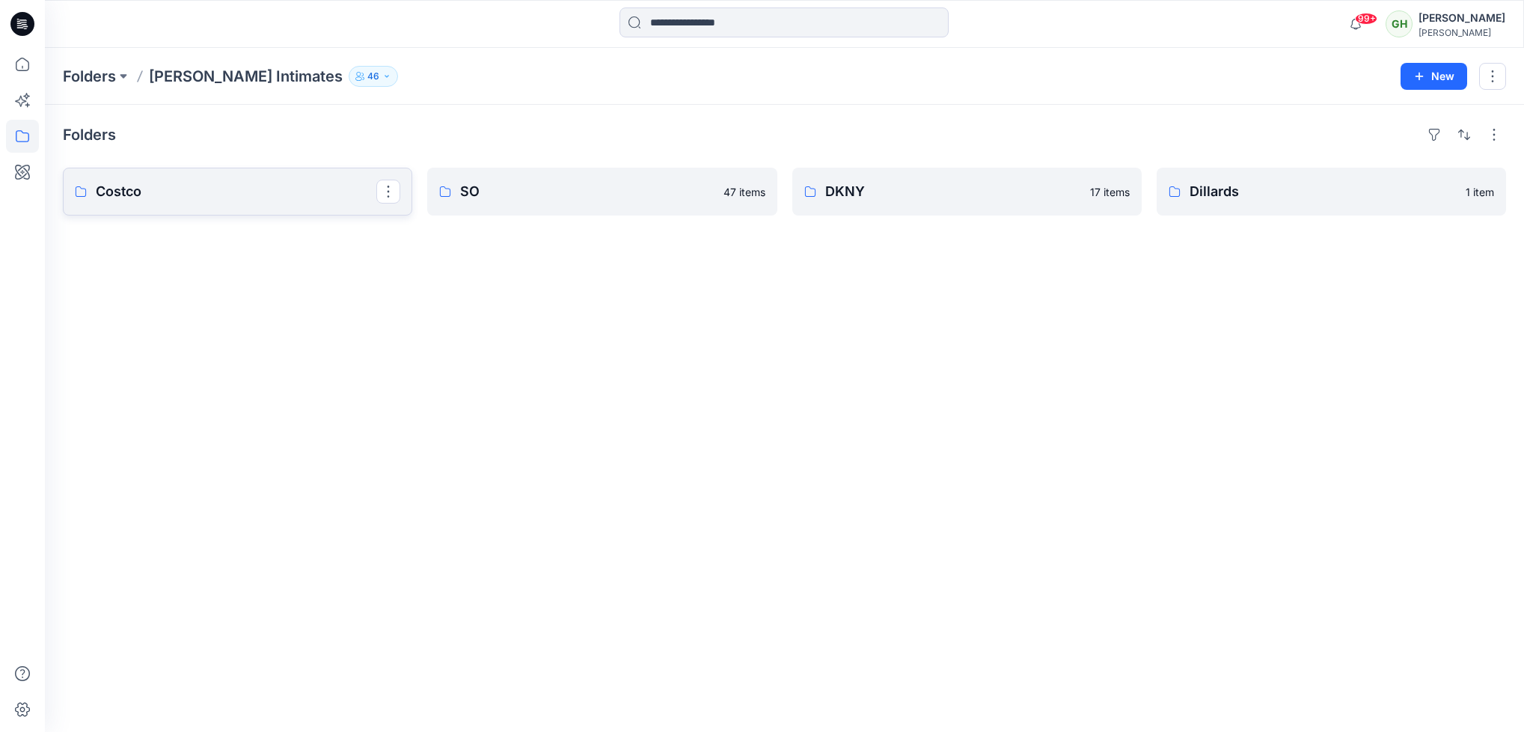
click at [129, 184] on p "Costco" at bounding box center [236, 191] width 281 height 21
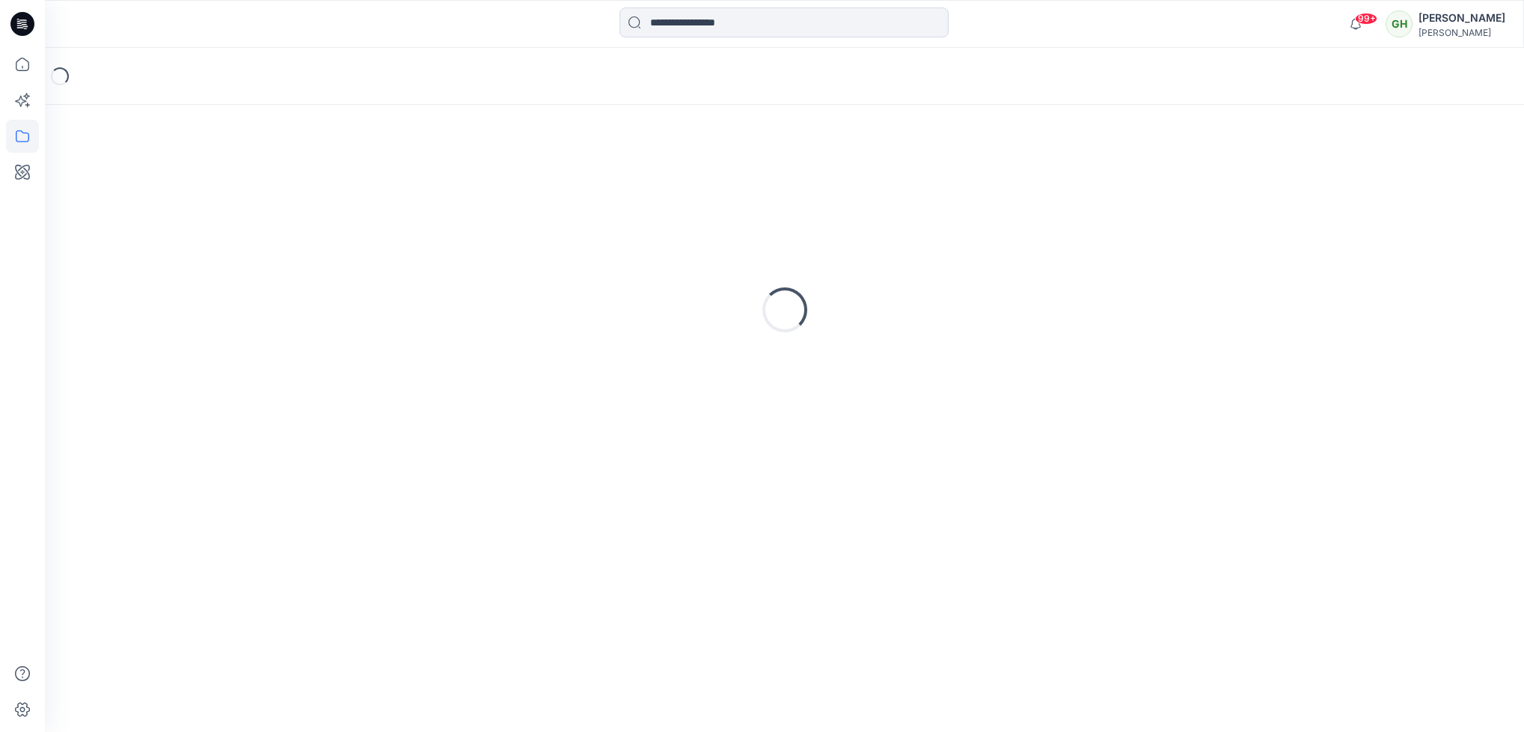
click at [129, 184] on div "Loading..." at bounding box center [784, 310] width 1443 height 374
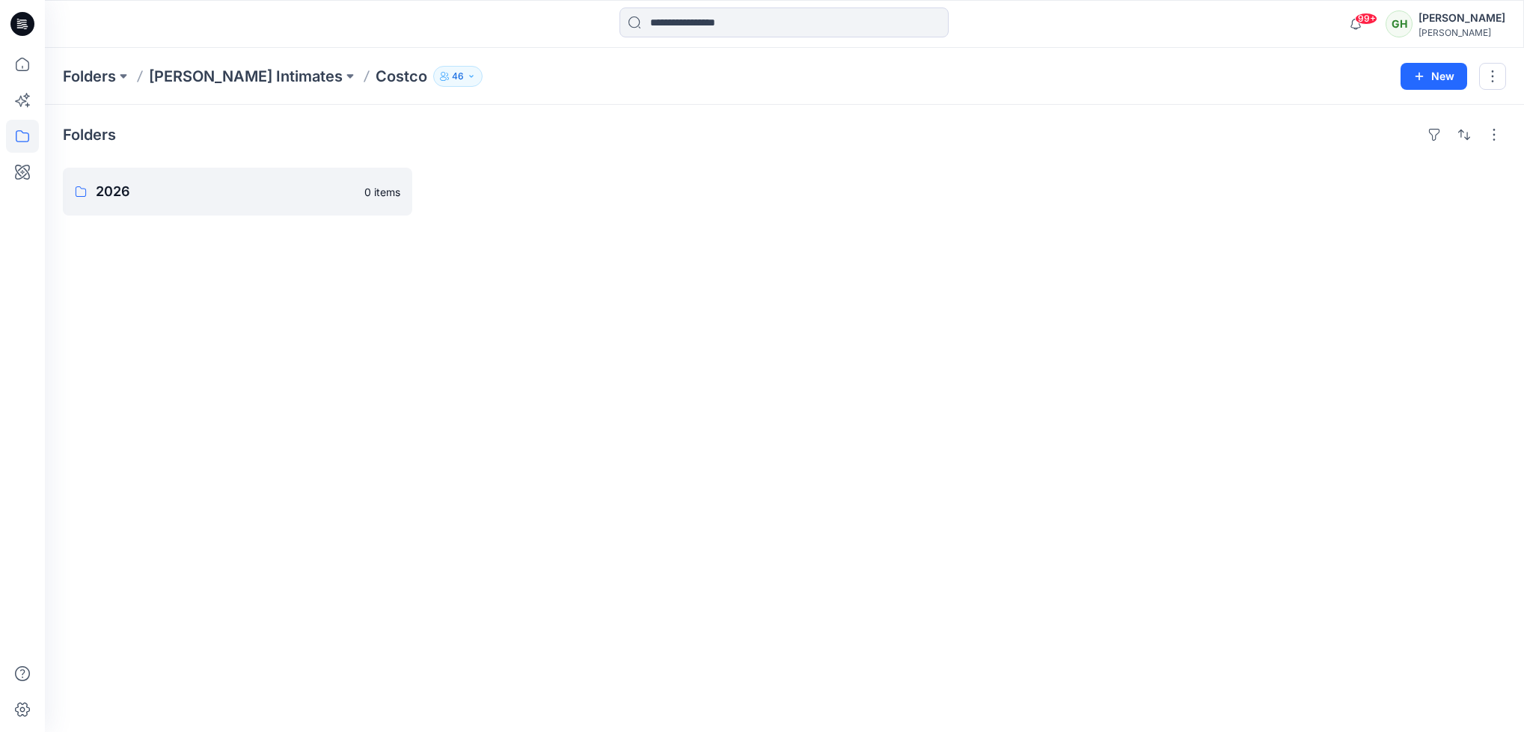
click at [14, 19] on icon at bounding box center [22, 24] width 24 height 24
